Goal: Task Accomplishment & Management: Complete application form

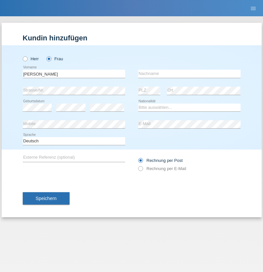
type input "[PERSON_NAME]"
click at [189, 74] on input "text" at bounding box center [189, 74] width 103 height 8
type input "[PERSON_NAME]"
select select "CH"
radio input "true"
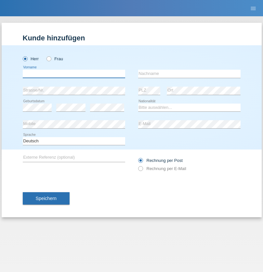
click at [74, 74] on input "text" at bounding box center [74, 74] width 103 height 8
type input "Oliver"
click at [189, 74] on input "text" at bounding box center [189, 74] width 103 height 8
type input "Hager"
select select "CH"
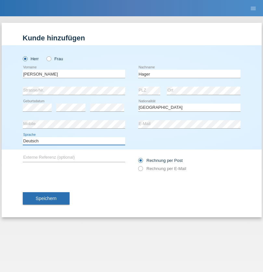
select select "en"
